Goal: Find specific page/section: Find specific page/section

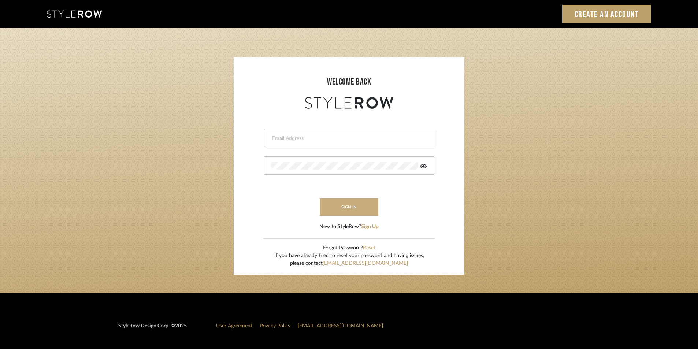
type input "[EMAIL_ADDRESS][PERSON_NAME][DOMAIN_NAME]"
click at [362, 202] on button "sign in" at bounding box center [349, 207] width 59 height 17
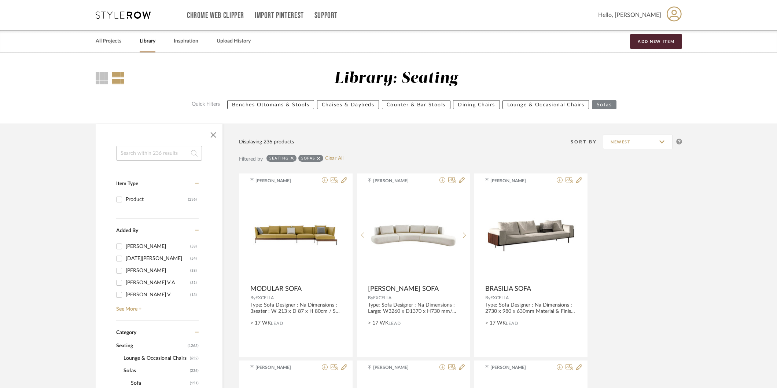
click at [145, 42] on link "Library" at bounding box center [148, 41] width 16 height 10
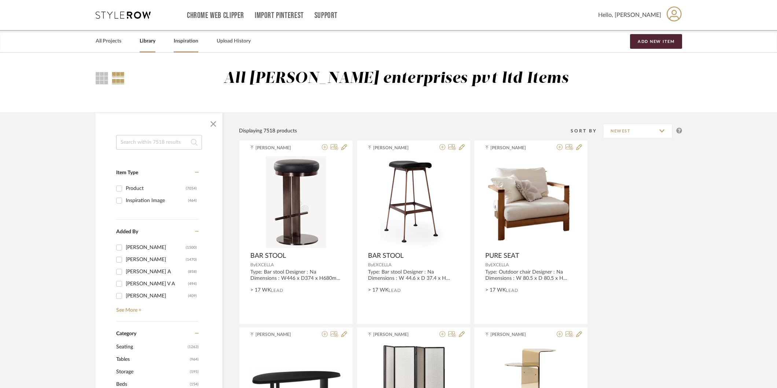
click at [191, 44] on link "Inspiration" at bounding box center [186, 41] width 25 height 10
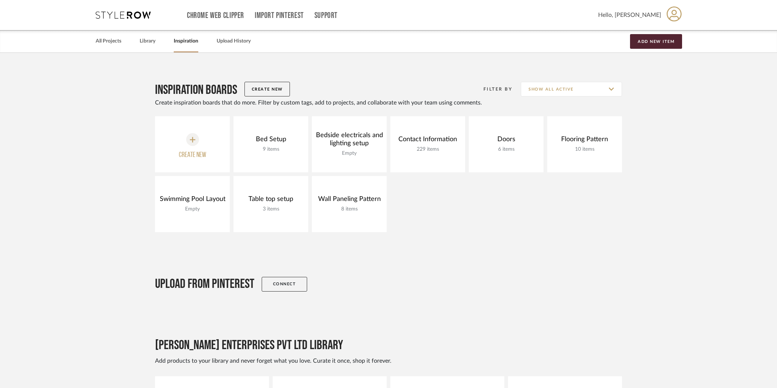
click at [133, 36] on div "All Projects Library Inspiration Upload History Add New Item" at bounding box center [389, 41] width 608 height 22
click at [145, 41] on link "Library" at bounding box center [148, 41] width 16 height 10
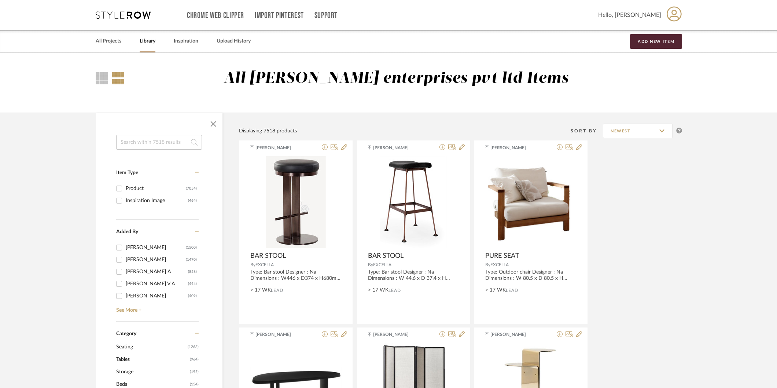
click at [162, 141] on input at bounding box center [159, 142] width 86 height 15
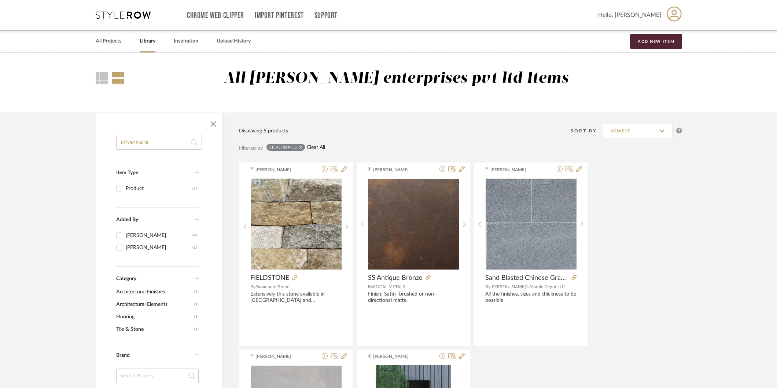
type input "silvernails"
click at [320, 148] on link "Clear All" at bounding box center [316, 147] width 18 height 6
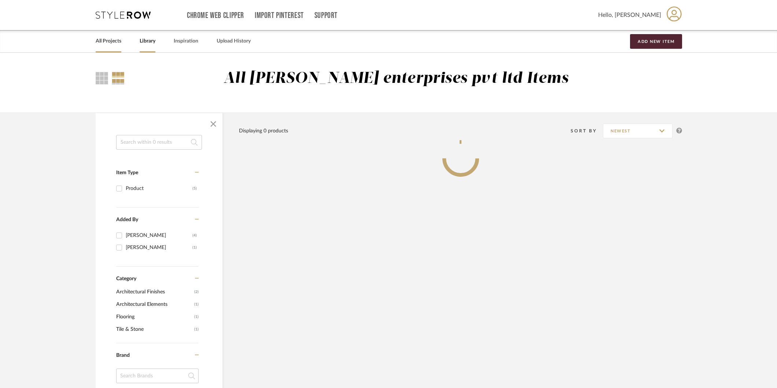
click at [113, 41] on link "All Projects" at bounding box center [109, 41] width 26 height 10
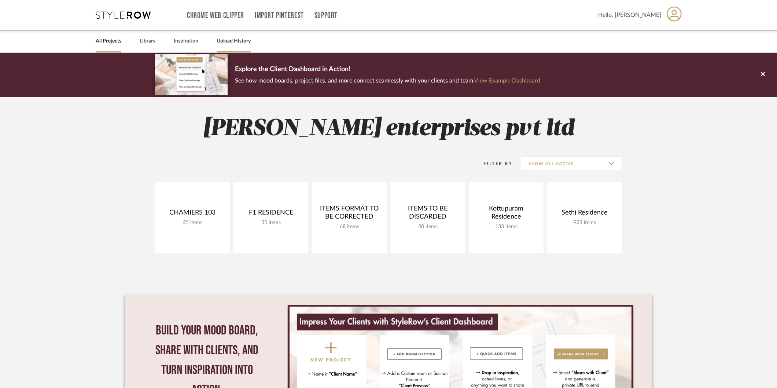
click at [242, 37] on link "Upload History" at bounding box center [234, 41] width 34 height 10
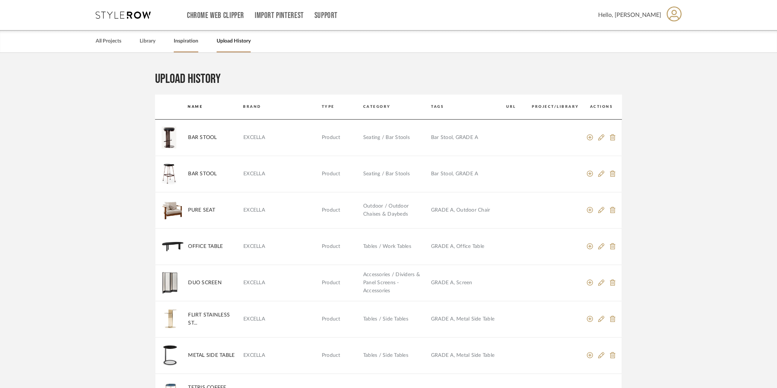
click at [195, 40] on link "Inspiration" at bounding box center [186, 41] width 25 height 10
